Goal: Task Accomplishment & Management: Use online tool/utility

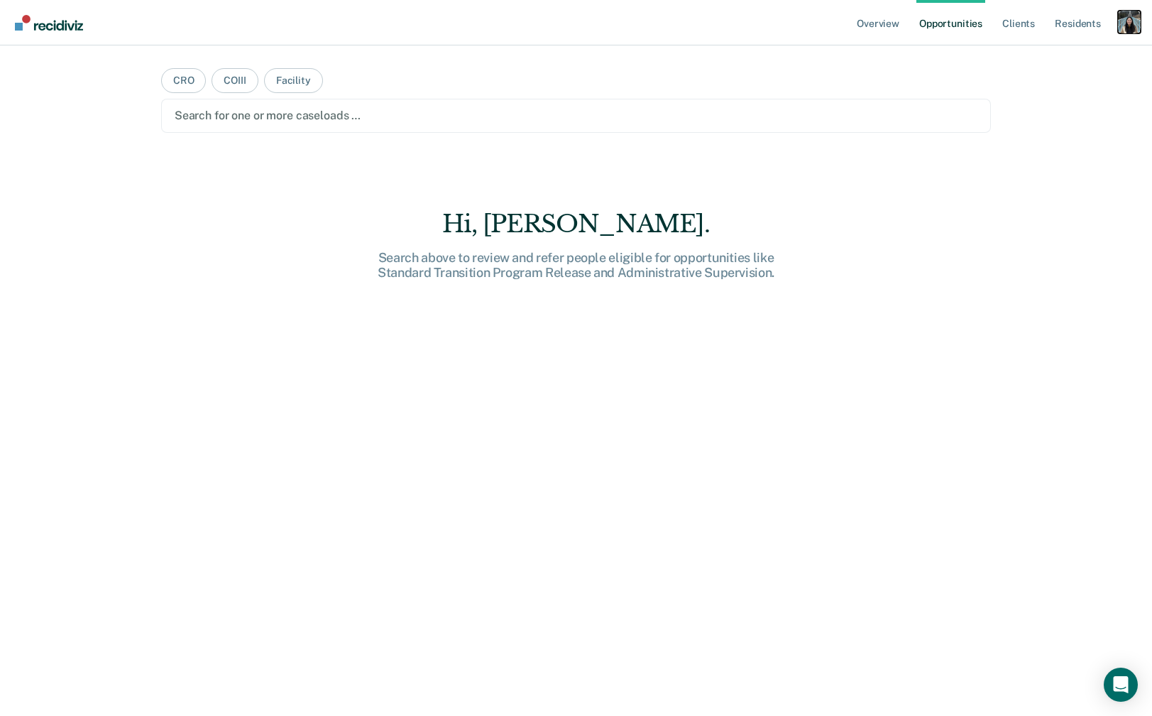
click at [1122, 27] on div "Profile dropdown button" at bounding box center [1129, 22] width 23 height 23
click at [1058, 46] on div "Profile How it works Log Out" at bounding box center [1072, 75] width 137 height 70
click at [1042, 53] on link "Profile" at bounding box center [1072, 58] width 114 height 12
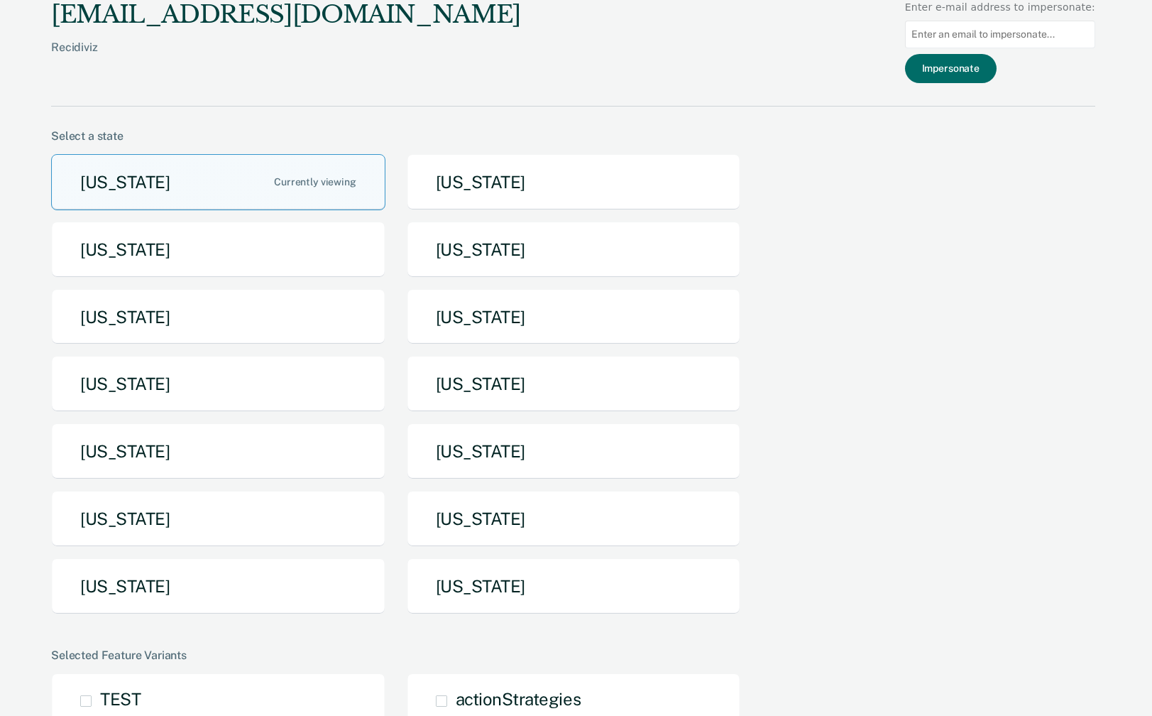
click at [997, 32] on input at bounding box center [1000, 35] width 190 height 28
paste input "[EMAIL_ADDRESS][PERSON_NAME][DOMAIN_NAME][US_STATE]"
type input "[EMAIL_ADDRESS][PERSON_NAME][DOMAIN_NAME][US_STATE]"
click at [980, 73] on button "Impersonate" at bounding box center [951, 68] width 92 height 29
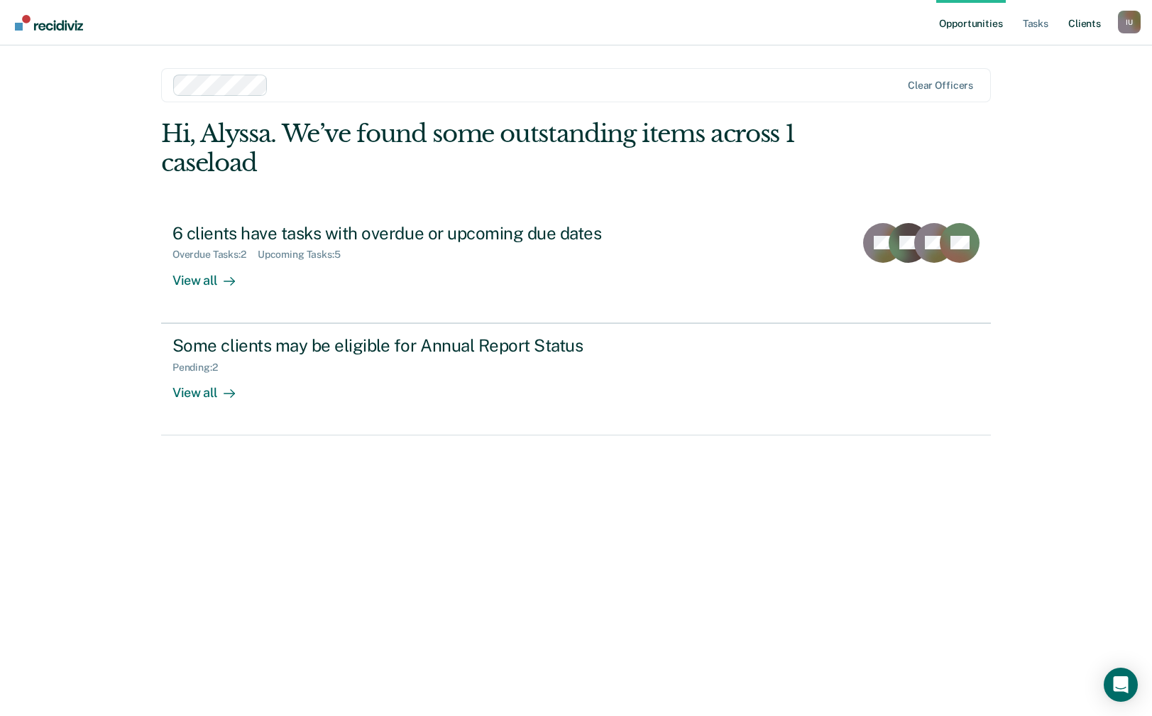
click at [1088, 26] on link "Client s" at bounding box center [1084, 22] width 38 height 45
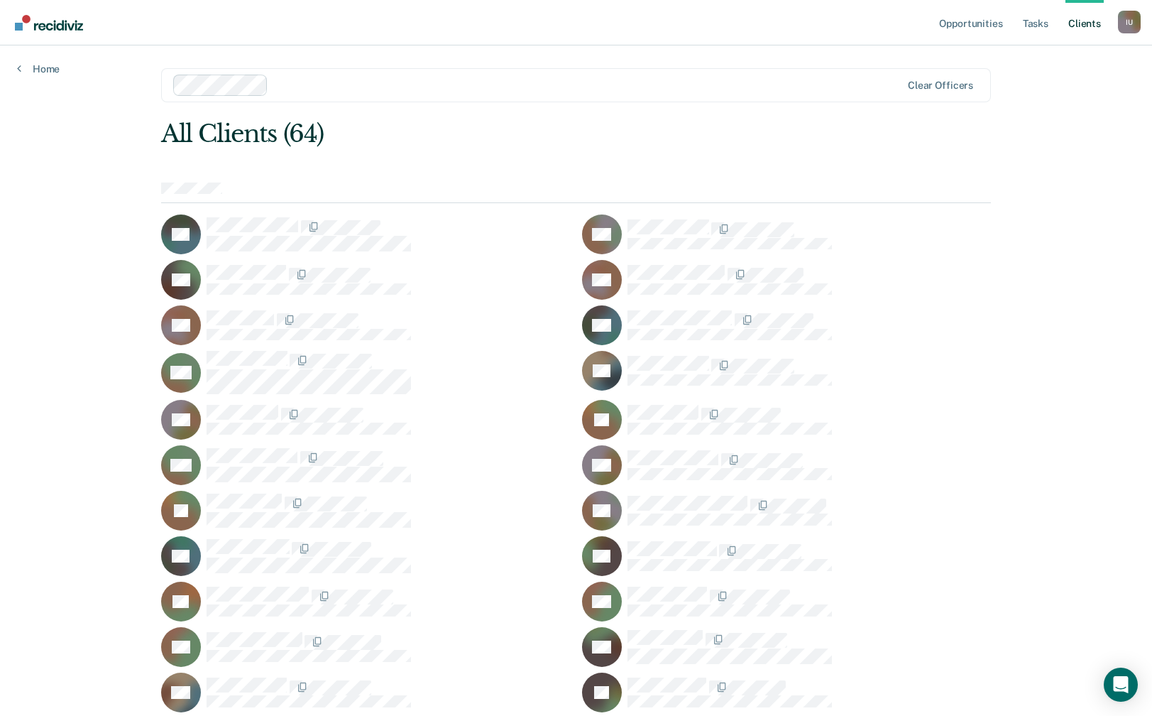
click at [505, 146] on div "All Clients (64)" at bounding box center [493, 133] width 664 height 29
click at [1128, 24] on div "I U" at bounding box center [1129, 22] width 23 height 23
click at [1038, 59] on link "Profile" at bounding box center [1072, 58] width 114 height 12
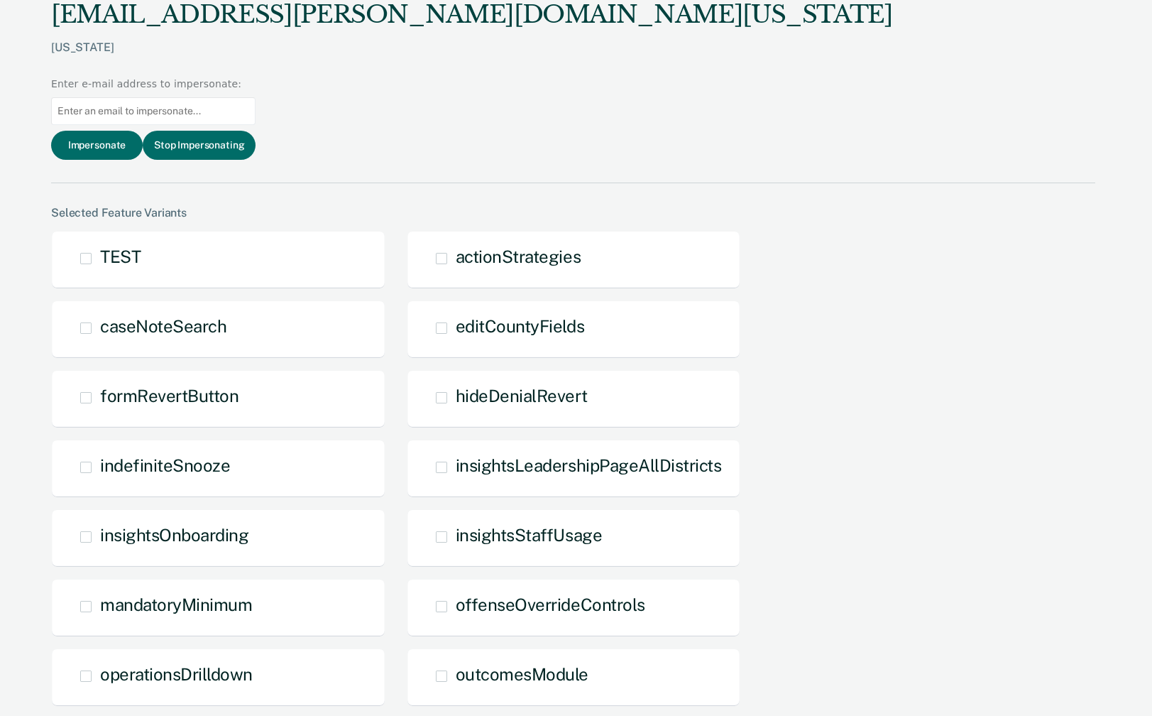
click at [256, 97] on input at bounding box center [153, 111] width 204 height 28
paste input "[PERSON_NAME][EMAIL_ADDRESS][PERSON_NAME][DOMAIN_NAME][US_STATE]"
type input "[PERSON_NAME][EMAIL_ADDRESS][PERSON_NAME][DOMAIN_NAME][US_STATE]"
click at [143, 131] on button "Impersonate" at bounding box center [97, 145] width 92 height 29
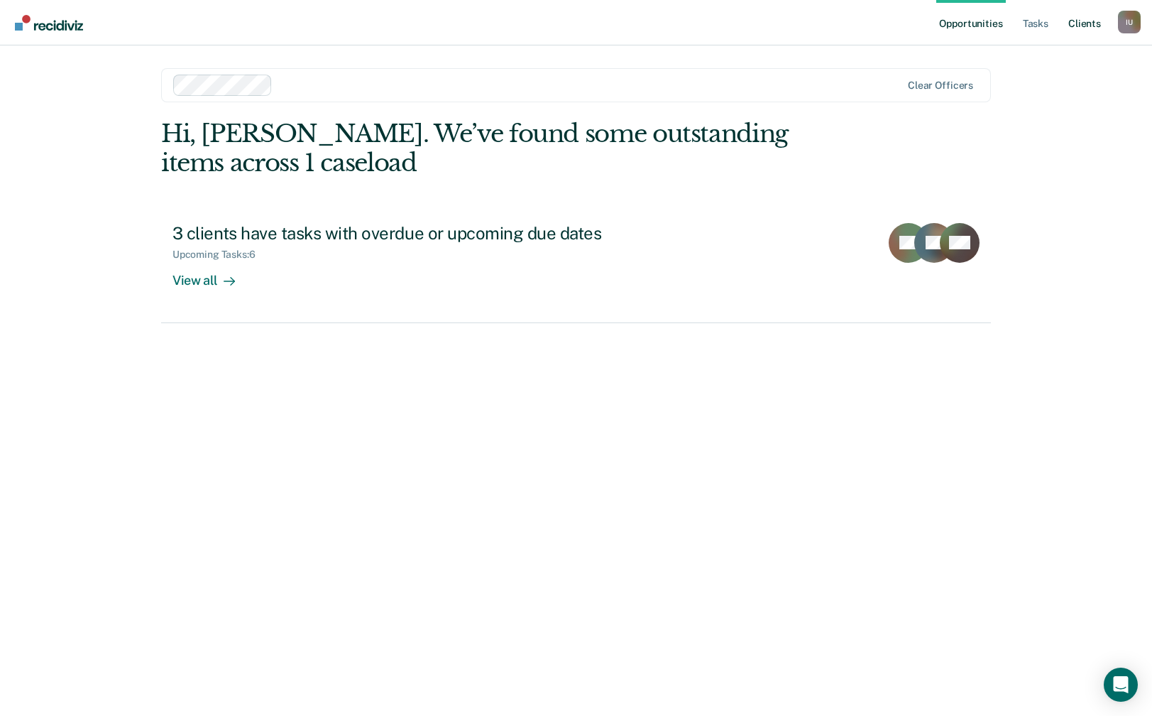
click at [1094, 21] on link "Client s" at bounding box center [1084, 22] width 38 height 45
